Goal: Check status

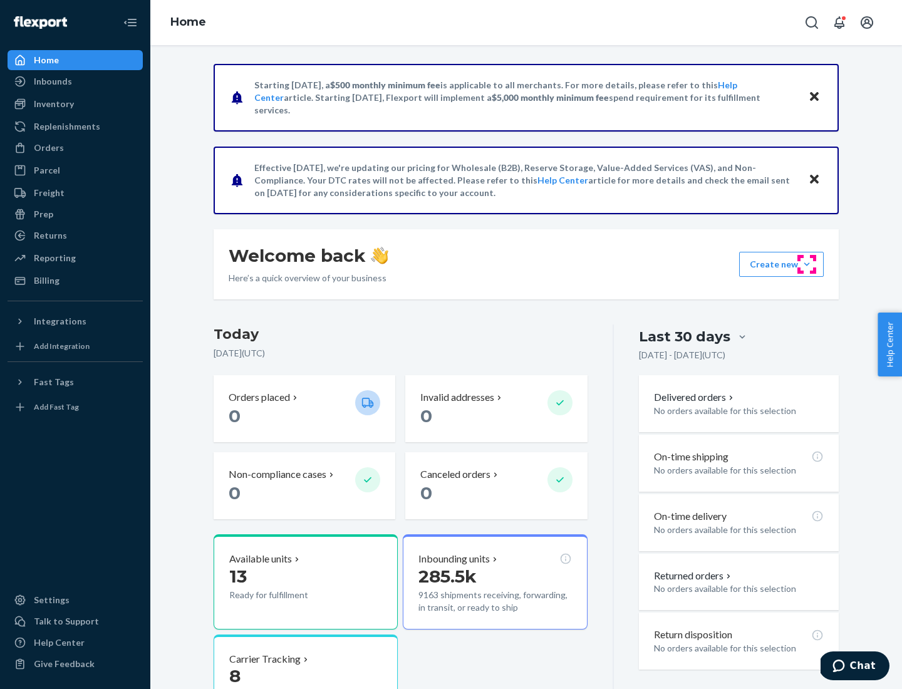
click at [807, 264] on button "Create new Create new inbound Create new order Create new product" at bounding box center [781, 264] width 85 height 25
click at [43, 214] on div "Prep" at bounding box center [43, 214] width 19 height 13
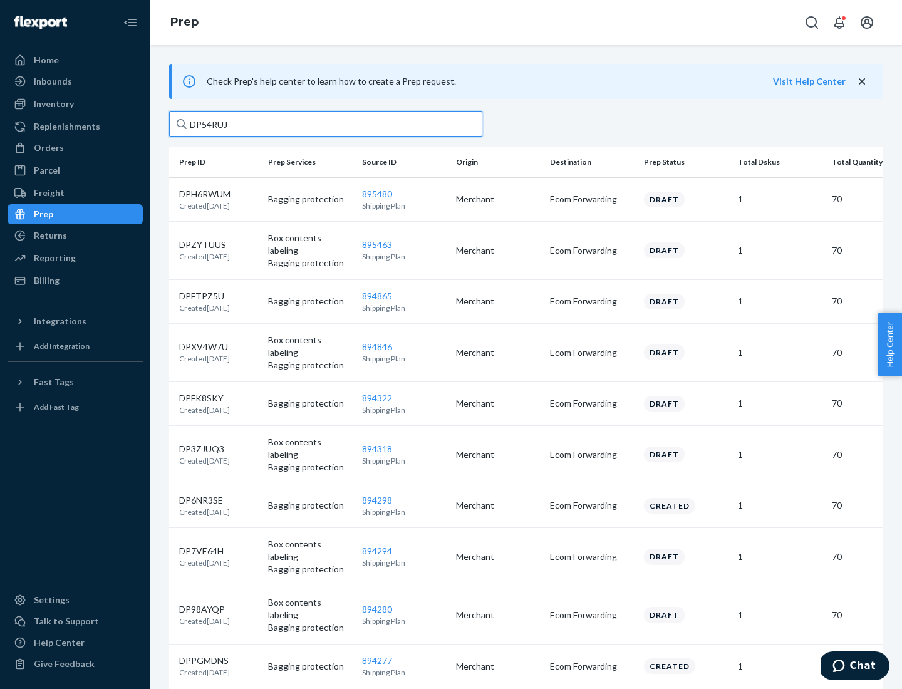
type input "DP54RUJL"
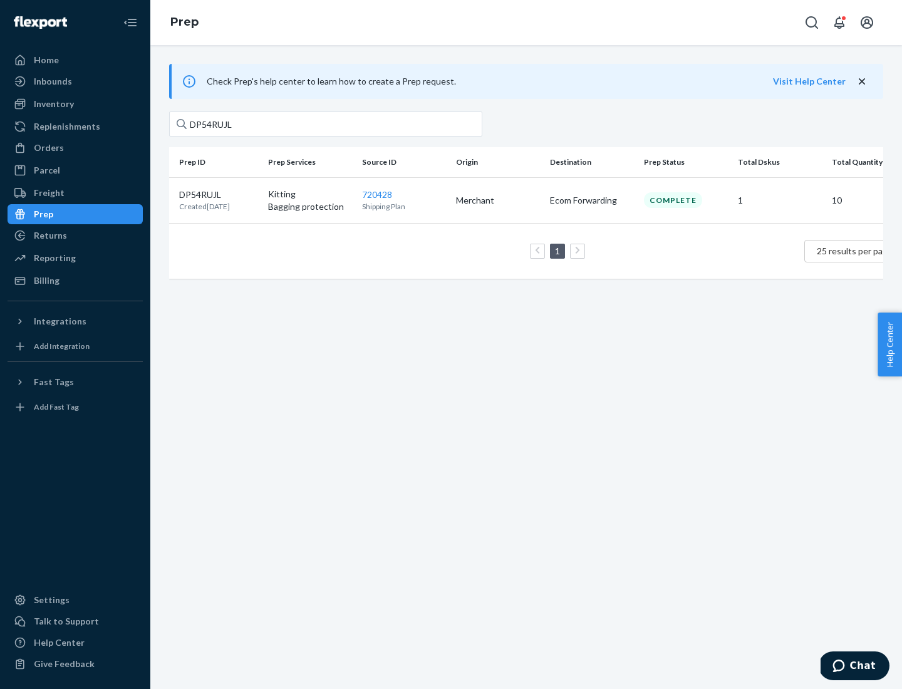
click at [219, 194] on p "DP54RUJL" at bounding box center [204, 195] width 51 height 13
